Goal: Task Accomplishment & Management: Complete application form

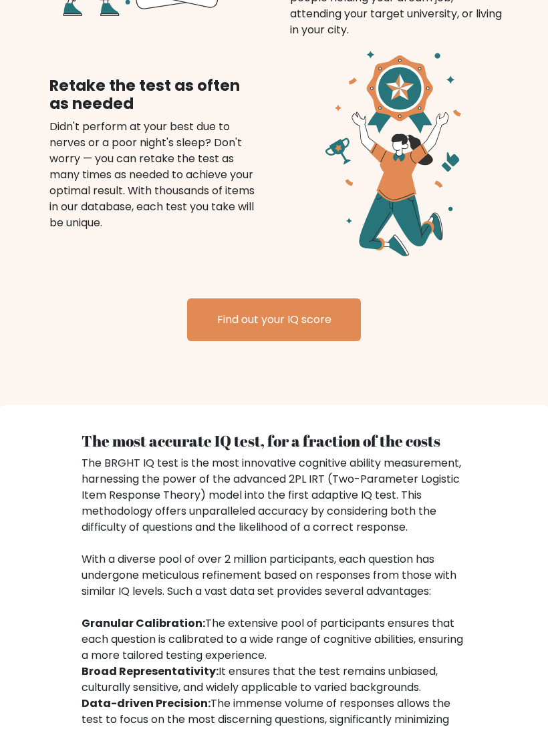
scroll to position [1305, 0]
click at [316, 326] on link "Find out your IQ score" at bounding box center [274, 320] width 174 height 43
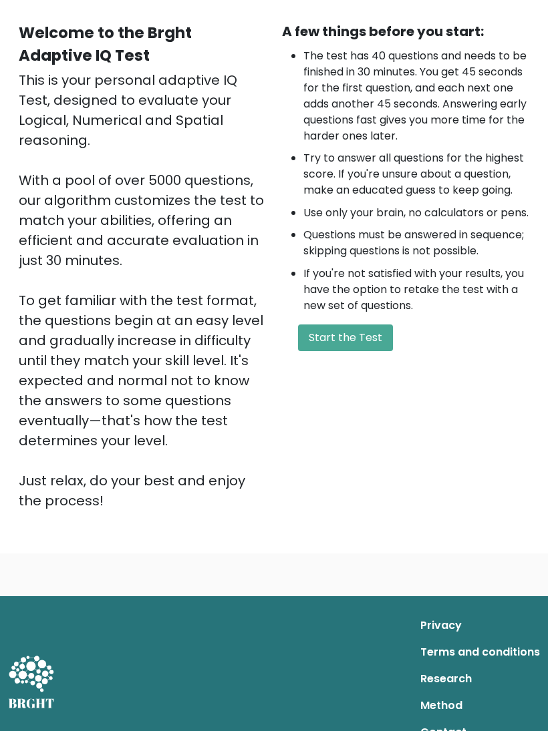
scroll to position [117, 0]
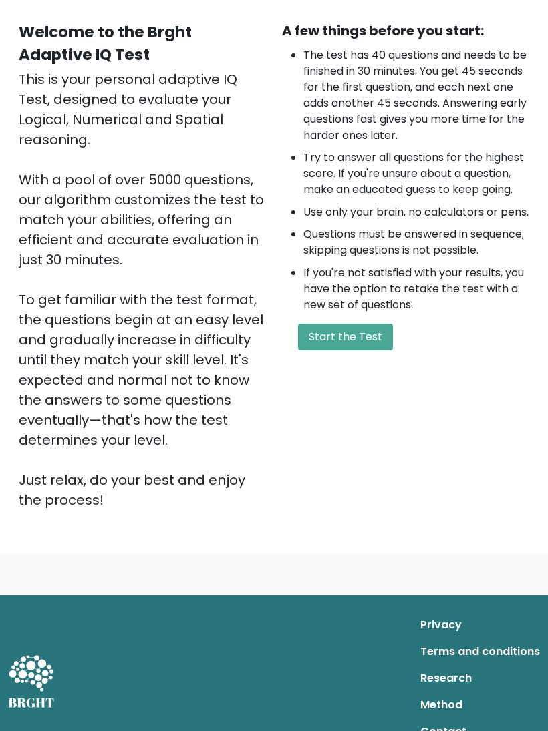
click at [377, 351] on button "Start the Test" at bounding box center [345, 337] width 95 height 27
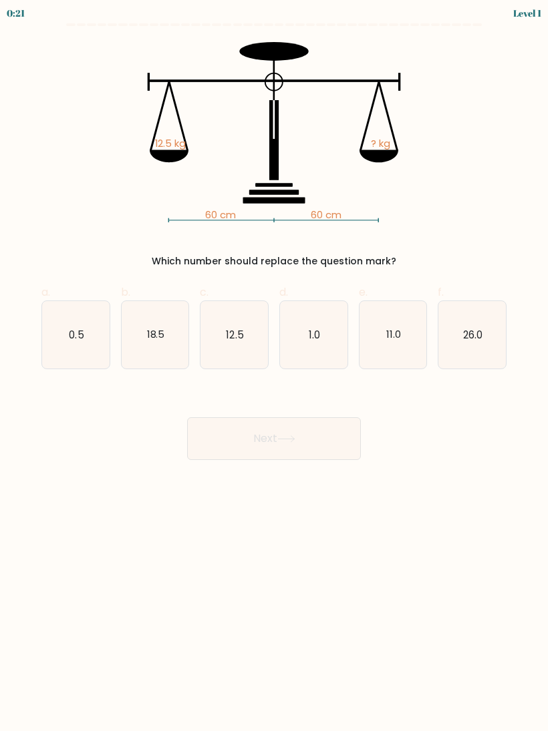
click at [228, 340] on text "12.5" at bounding box center [234, 334] width 17 height 14
click at [274, 366] on input "c. 12.5" at bounding box center [274, 370] width 1 height 9
radio input "true"
click at [288, 436] on icon at bounding box center [286, 439] width 18 height 7
click at [267, 442] on button "Next" at bounding box center [274, 439] width 174 height 43
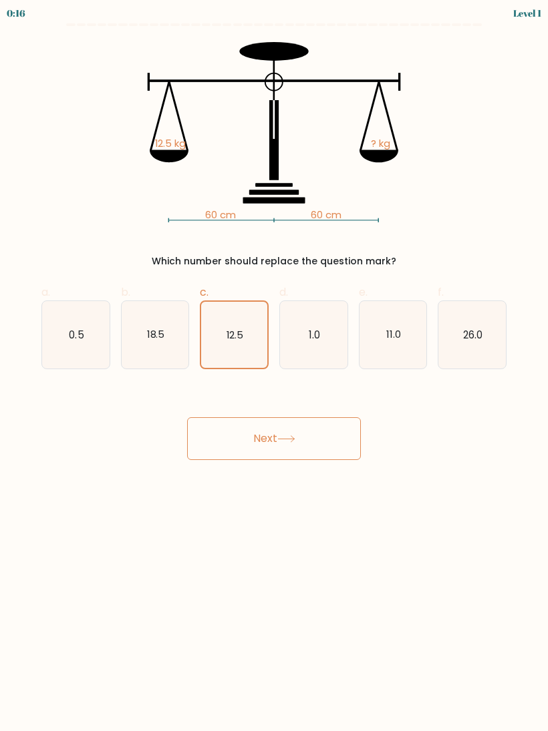
click at [277, 437] on button "Next" at bounding box center [274, 439] width 174 height 43
click at [276, 437] on button "Next" at bounding box center [274, 439] width 174 height 43
click at [305, 426] on button "Next" at bounding box center [274, 439] width 174 height 43
click at [282, 489] on body "0:13 Level 1" at bounding box center [274, 365] width 548 height 731
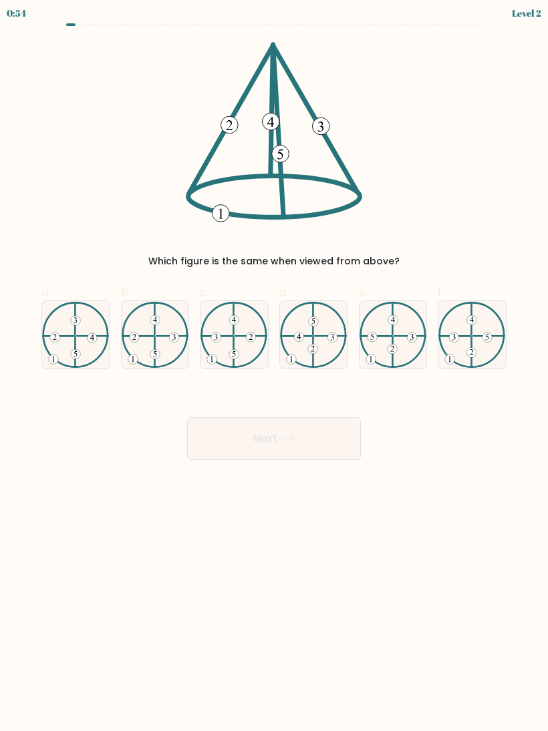
click at [272, 440] on button "Next" at bounding box center [274, 439] width 174 height 43
click at [243, 524] on body "0:53 Level 2" at bounding box center [274, 365] width 548 height 731
click at [163, 343] on icon at bounding box center [155, 335] width 67 height 67
click at [274, 366] on input "b." at bounding box center [274, 370] width 1 height 9
radio input "true"
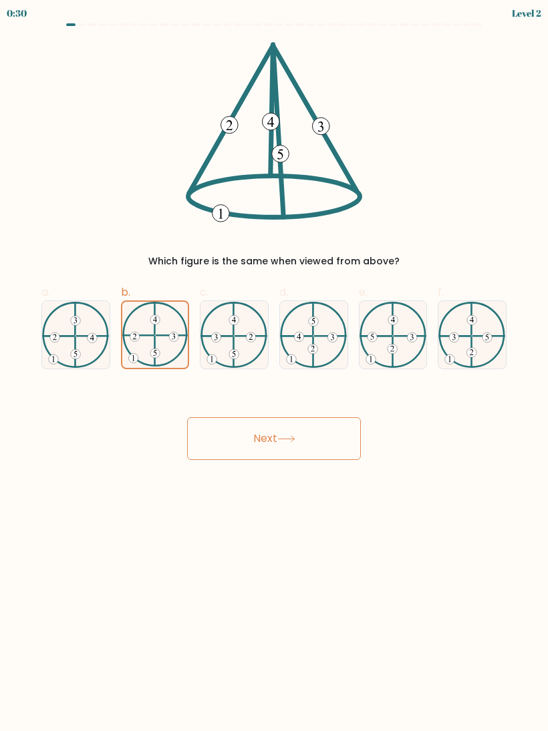
click at [267, 436] on button "Next" at bounding box center [274, 439] width 174 height 43
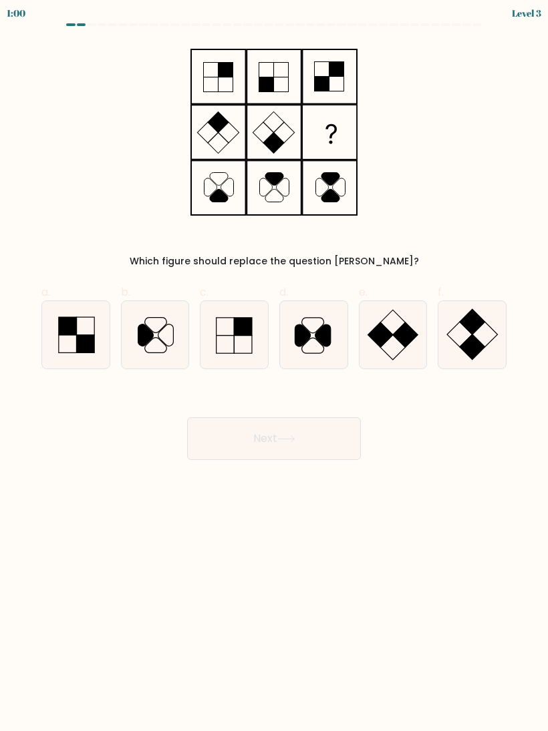
click at [476, 329] on rect at bounding box center [472, 321] width 25 height 25
click at [275, 366] on input "f." at bounding box center [274, 370] width 1 height 9
radio input "true"
click at [265, 444] on button "Next" at bounding box center [274, 439] width 174 height 43
click at [271, 440] on button "Next" at bounding box center [274, 439] width 174 height 43
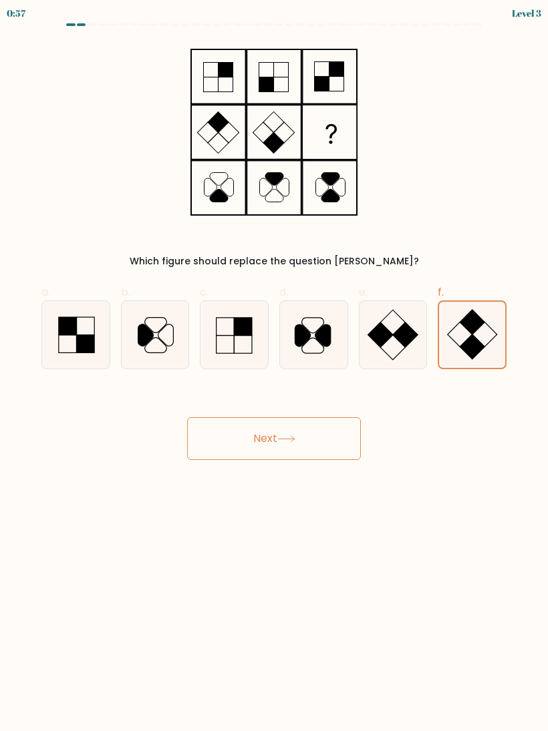
click at [271, 440] on button "Next" at bounding box center [274, 439] width 174 height 43
click at [271, 439] on button "Next" at bounding box center [274, 439] width 174 height 43
click at [279, 436] on button "Next" at bounding box center [274, 439] width 174 height 43
click at [269, 441] on button "Next" at bounding box center [274, 439] width 174 height 43
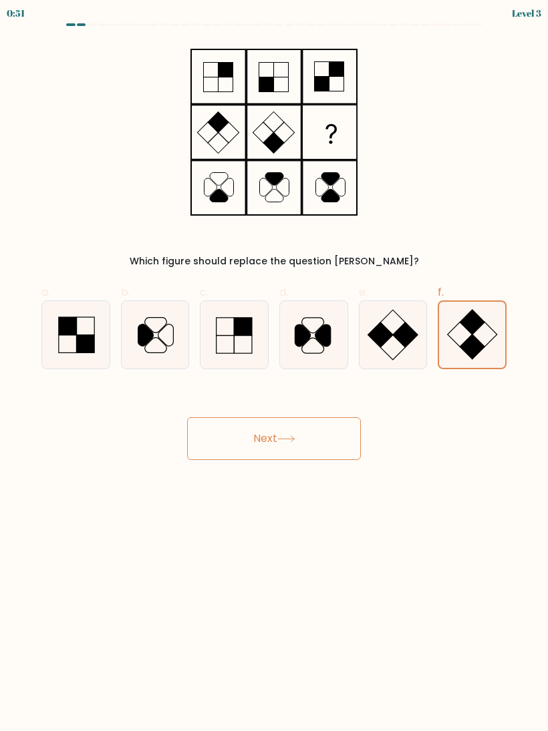
click at [269, 440] on button "Next" at bounding box center [274, 439] width 174 height 43
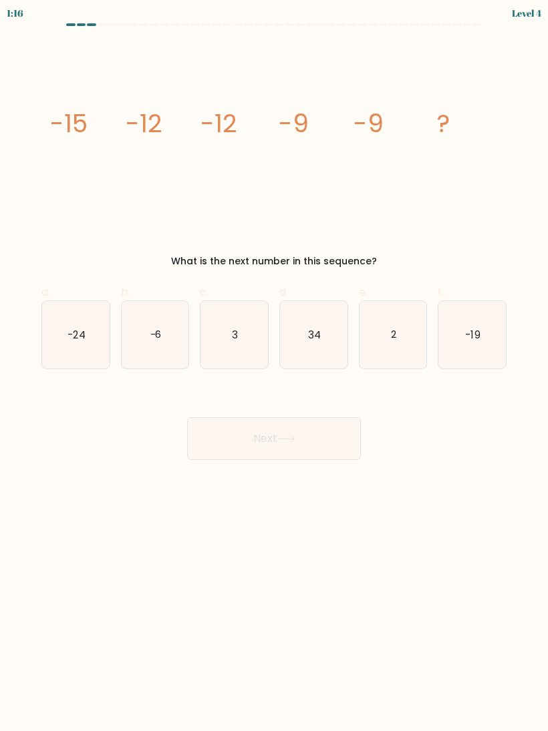
click at [170, 334] on icon "-6" at bounding box center [155, 334] width 67 height 67
click at [274, 366] on input "b. -6" at bounding box center [274, 370] width 1 height 9
radio input "true"
click at [262, 436] on button "Next" at bounding box center [274, 439] width 174 height 43
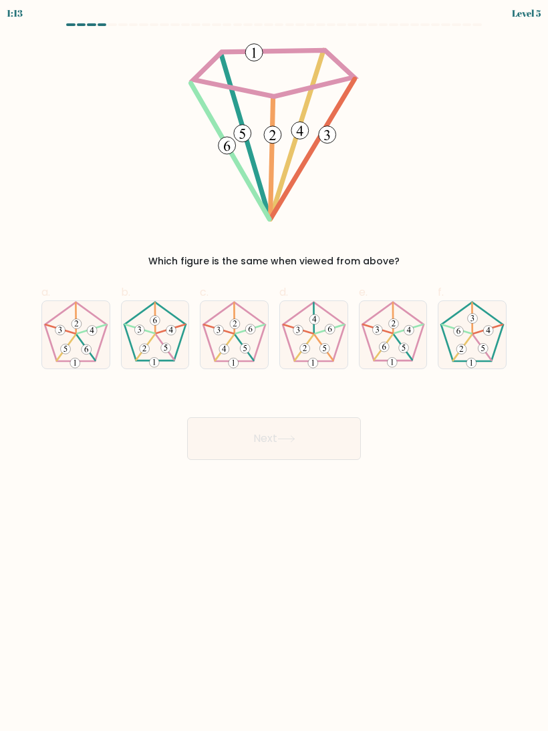
click at [267, 448] on button "Next" at bounding box center [274, 439] width 174 height 43
click at [239, 333] on 546 at bounding box center [249, 329] width 29 height 9
click at [274, 366] on input "c." at bounding box center [274, 370] width 1 height 9
radio input "true"
click at [271, 436] on button "Next" at bounding box center [274, 439] width 174 height 43
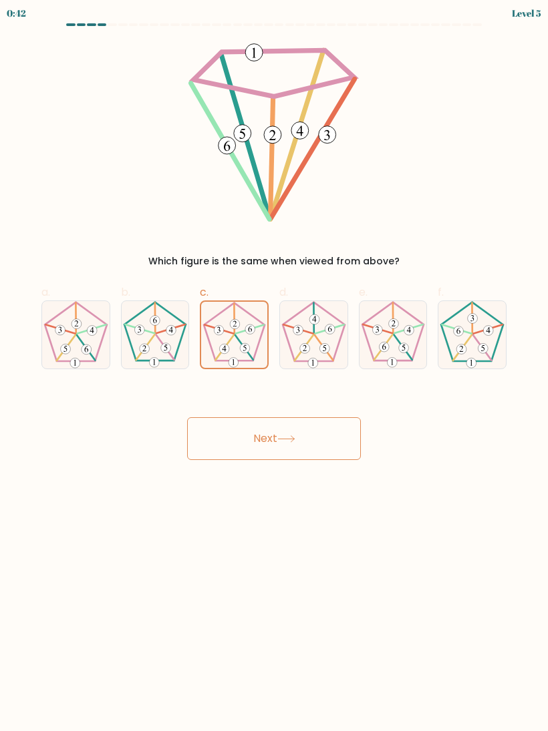
click at [263, 438] on button "Next" at bounding box center [274, 439] width 174 height 43
click at [283, 436] on icon at bounding box center [286, 439] width 18 height 7
click at [275, 440] on button "Next" at bounding box center [274, 439] width 174 height 43
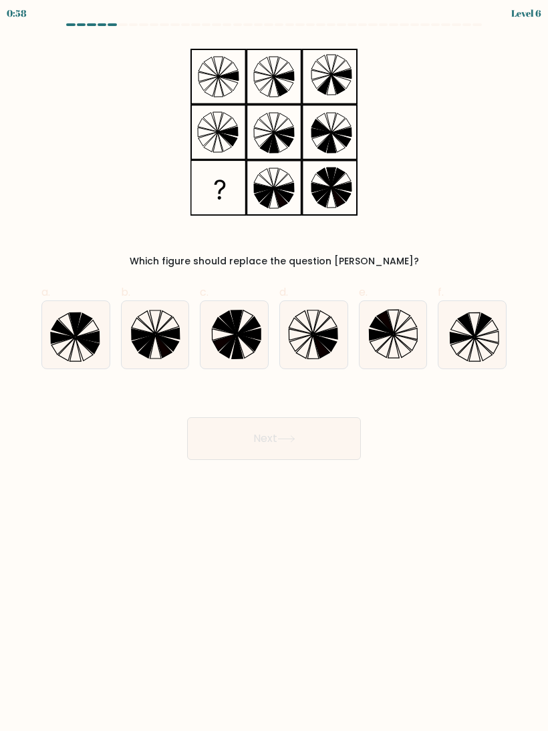
click at [247, 339] on icon at bounding box center [248, 343] width 23 height 17
click at [274, 366] on input "c." at bounding box center [274, 370] width 1 height 9
radio input "true"
click at [270, 440] on button "Next" at bounding box center [274, 439] width 174 height 43
click at [263, 436] on button "Next" at bounding box center [274, 439] width 174 height 43
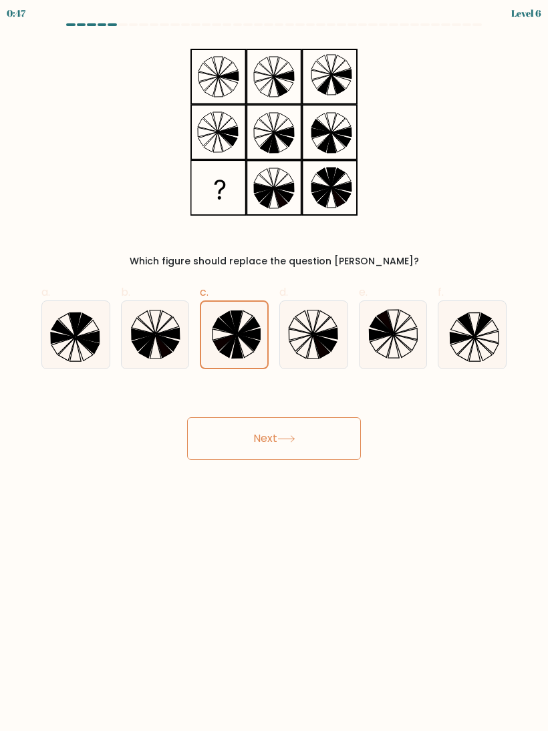
click at [273, 442] on button "Next" at bounding box center [274, 439] width 174 height 43
click at [270, 433] on button "Next" at bounding box center [274, 439] width 174 height 43
click at [270, 432] on button "Next" at bounding box center [274, 439] width 174 height 43
click at [272, 432] on button "Next" at bounding box center [274, 439] width 174 height 43
click at [271, 432] on button "Next" at bounding box center [274, 439] width 174 height 43
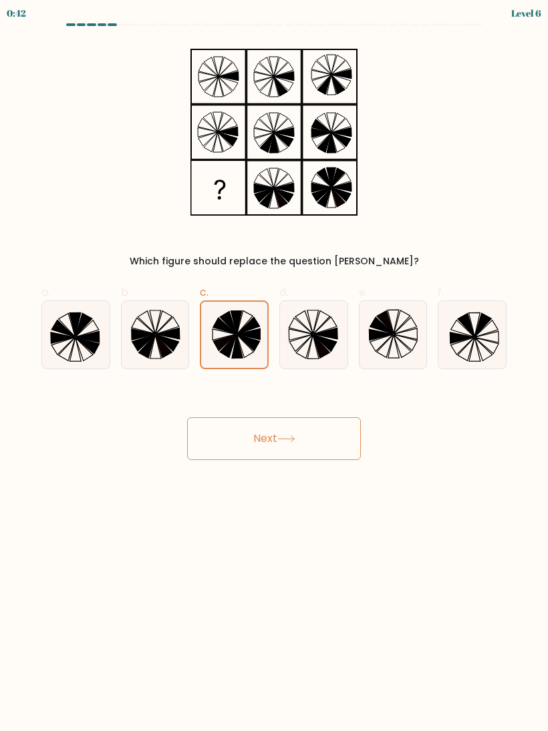
click at [274, 442] on button "Next" at bounding box center [274, 439] width 174 height 43
click at [266, 438] on button "Next" at bounding box center [274, 439] width 174 height 43
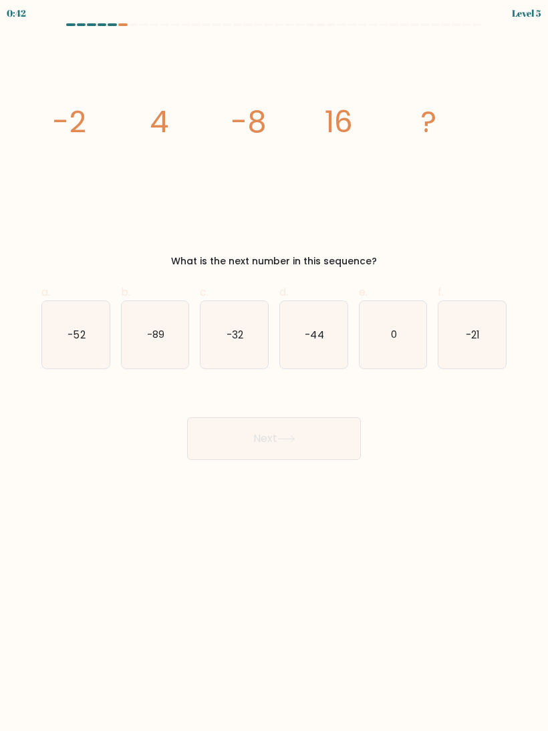
click at [266, 437] on button "Next" at bounding box center [274, 439] width 174 height 43
click at [490, 200] on icon "image/svg+xml -2 4 -8 16 ?" at bounding box center [273, 132] width 449 height 180
click at [242, 340] on text "-32" at bounding box center [234, 334] width 17 height 14
click at [274, 366] on input "c. -32" at bounding box center [274, 370] width 1 height 9
radio input "true"
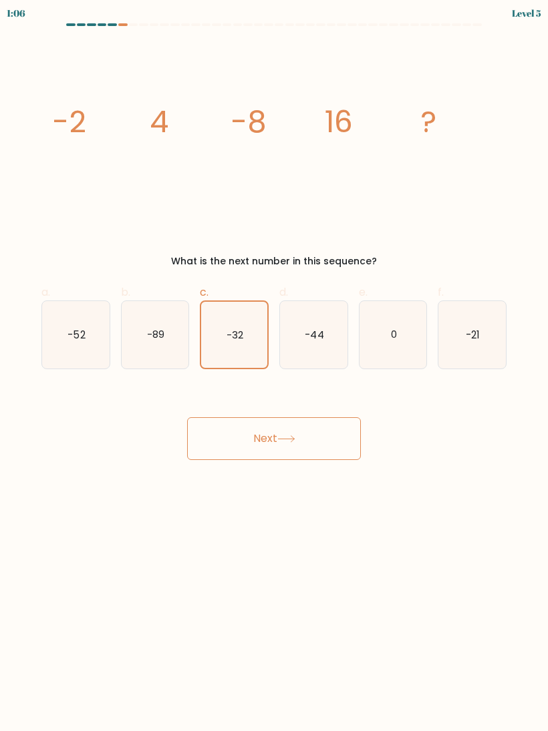
click at [271, 442] on button "Next" at bounding box center [274, 439] width 174 height 43
click at [275, 439] on button "Next" at bounding box center [274, 439] width 174 height 43
click at [275, 438] on button "Next" at bounding box center [274, 439] width 174 height 43
click at [269, 436] on button "Next" at bounding box center [274, 439] width 174 height 43
click at [277, 428] on button "Next" at bounding box center [274, 439] width 174 height 43
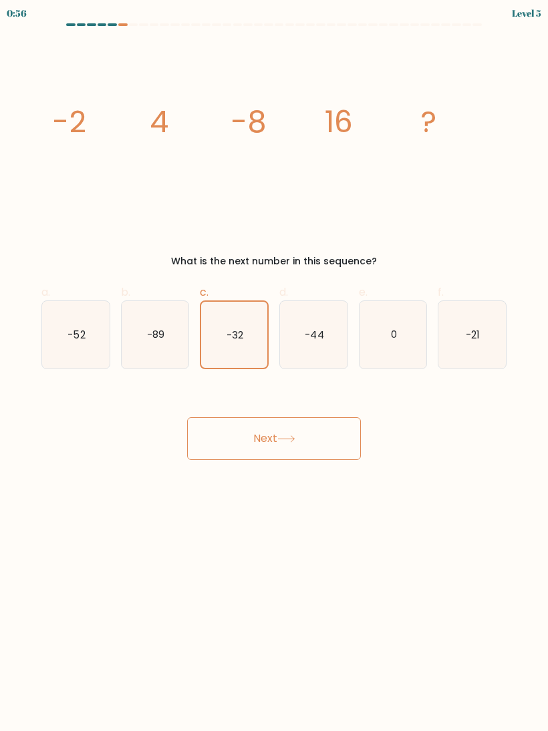
click at [277, 427] on button "Next" at bounding box center [274, 439] width 174 height 43
click at [269, 442] on button "Next" at bounding box center [274, 439] width 174 height 43
click at [270, 435] on button "Next" at bounding box center [274, 439] width 174 height 43
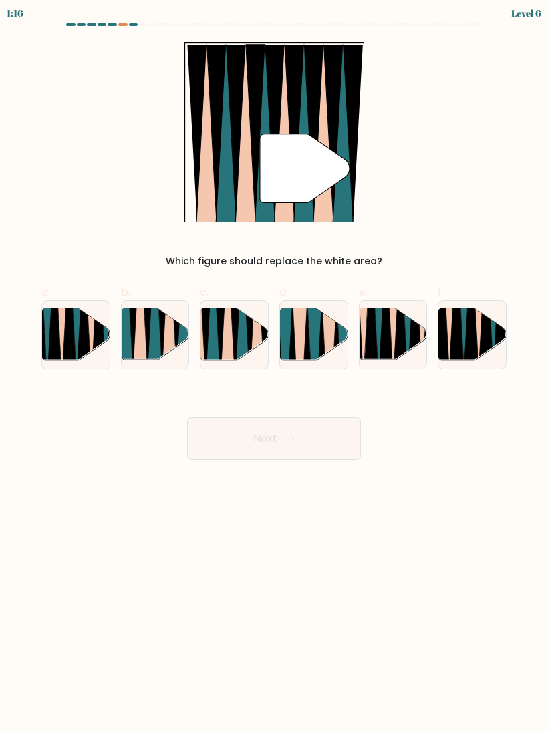
click at [156, 332] on icon at bounding box center [154, 309] width 15 height 135
click at [274, 366] on input "b." at bounding box center [274, 370] width 1 height 9
radio input "true"
click at [268, 439] on button "Next" at bounding box center [274, 439] width 174 height 43
click at [269, 429] on button "Next" at bounding box center [274, 439] width 174 height 43
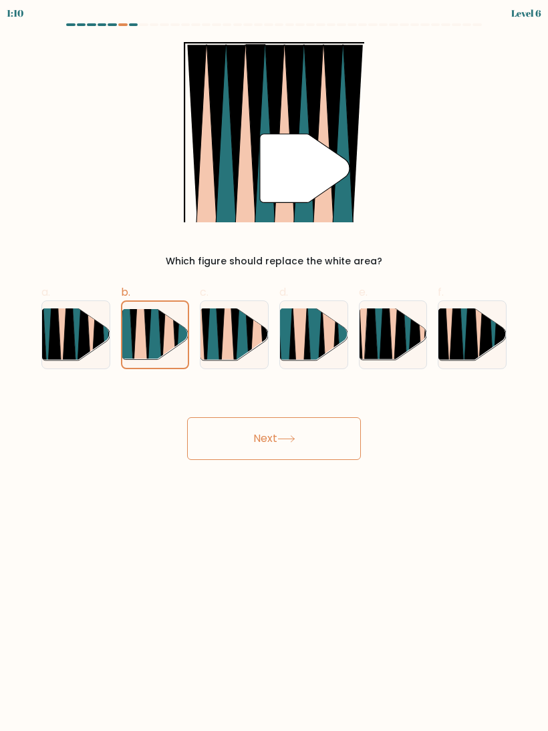
click at [268, 436] on button "Next" at bounding box center [274, 439] width 174 height 43
click at [273, 433] on button "Next" at bounding box center [274, 439] width 174 height 43
click at [272, 433] on button "Next" at bounding box center [274, 439] width 174 height 43
click at [275, 436] on button "Next" at bounding box center [274, 439] width 174 height 43
click at [265, 438] on button "Next" at bounding box center [274, 439] width 174 height 43
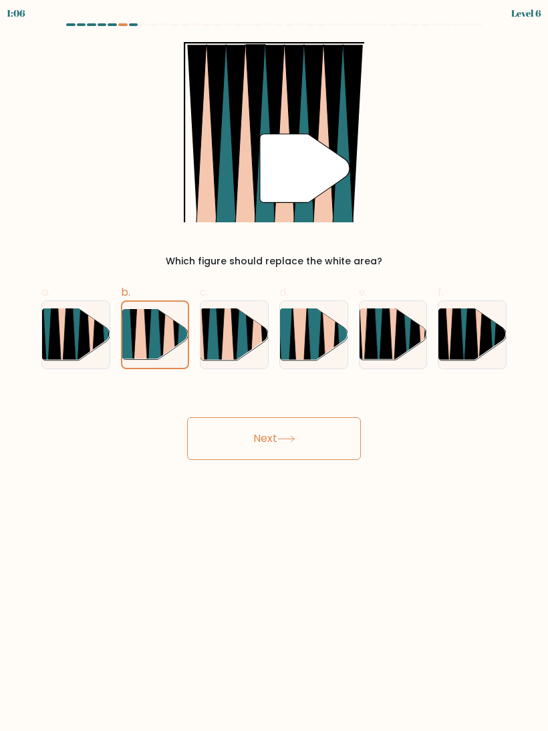
click at [265, 434] on button "Next" at bounding box center [274, 439] width 174 height 43
click at [264, 434] on button "Next" at bounding box center [274, 439] width 174 height 43
click at [267, 437] on button "Next" at bounding box center [274, 439] width 174 height 43
click at [274, 440] on button "Next" at bounding box center [274, 439] width 174 height 43
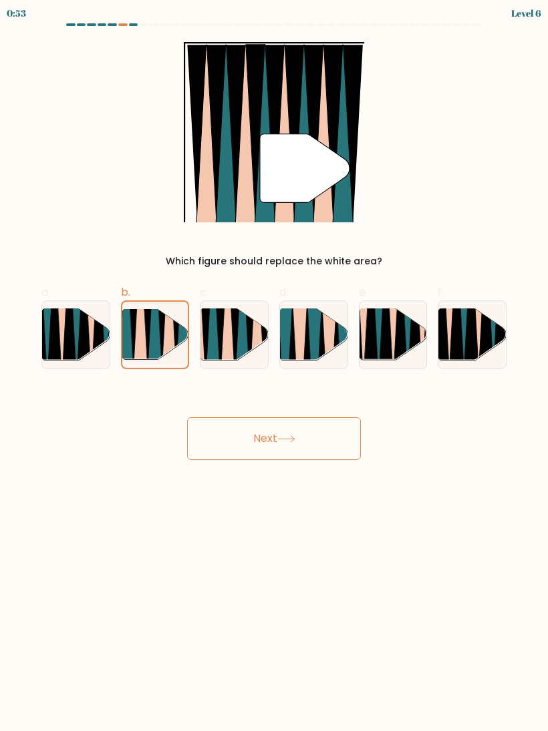
click at [269, 432] on button "Next" at bounding box center [274, 439] width 174 height 43
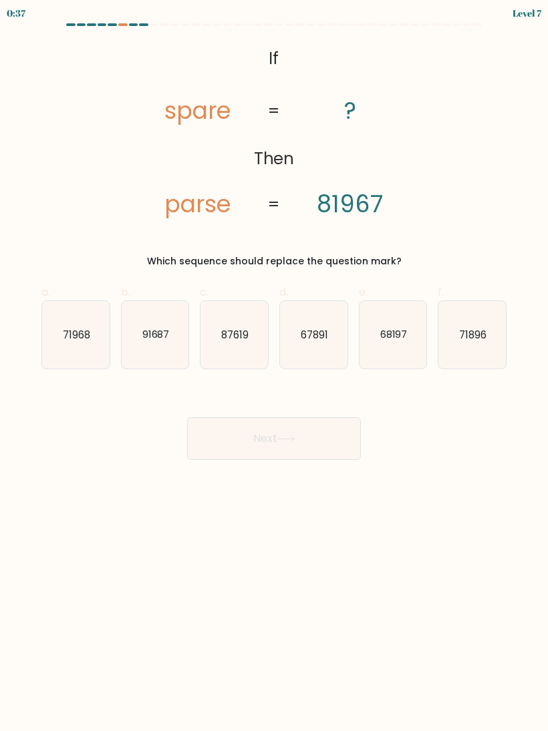
click at [396, 337] on text "68197" at bounding box center [392, 334] width 27 height 14
click at [275, 366] on input "e. 68197" at bounding box center [274, 370] width 1 height 9
radio input "true"
click at [278, 435] on button "Next" at bounding box center [274, 439] width 174 height 43
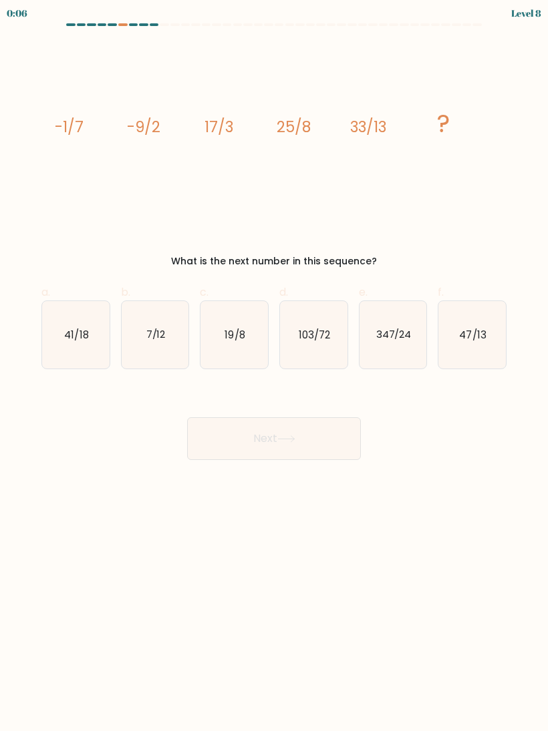
click at [69, 333] on text "41/18" at bounding box center [76, 334] width 24 height 14
click at [274, 366] on input "a. 41/18" at bounding box center [274, 370] width 1 height 9
radio input "true"
click at [285, 442] on icon at bounding box center [286, 439] width 18 height 7
click at [269, 436] on button "Next" at bounding box center [274, 439] width 174 height 43
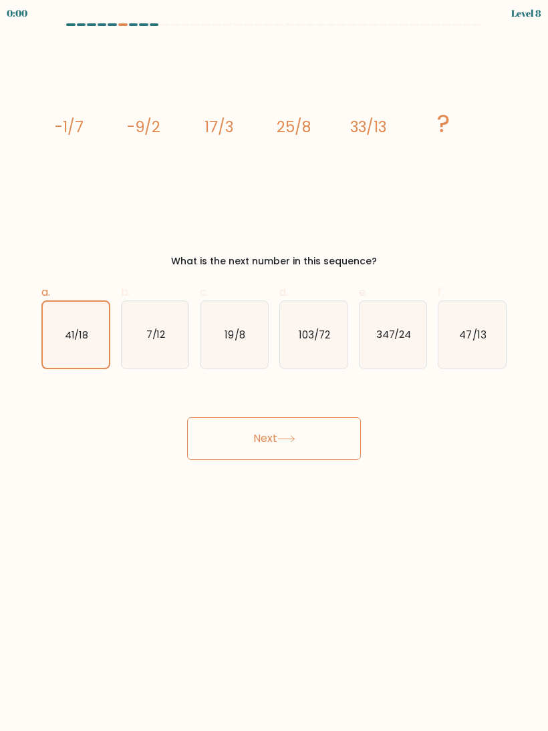
click at [263, 436] on button "Next" at bounding box center [274, 439] width 174 height 43
click at [277, 430] on div "Next" at bounding box center [273, 422] width 481 height 75
click at [267, 436] on div "Next" at bounding box center [273, 422] width 481 height 75
click at [266, 436] on div "Next" at bounding box center [273, 422] width 481 height 75
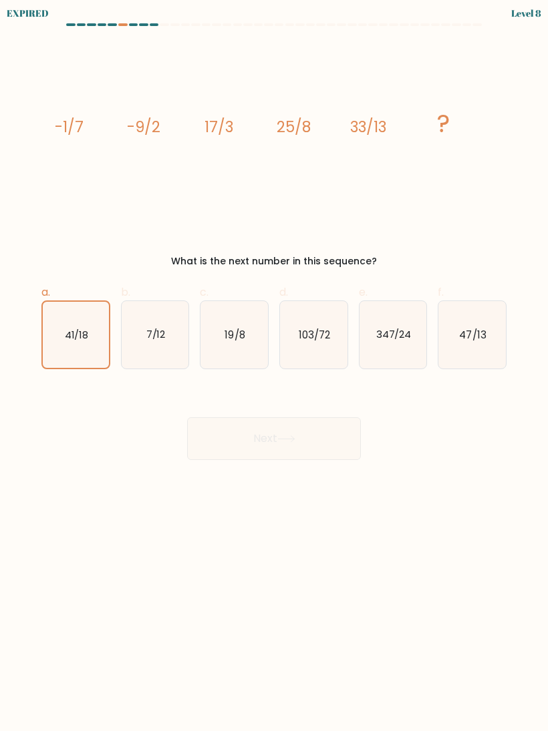
click at [263, 441] on div "Next" at bounding box center [273, 422] width 481 height 75
